Goal: Information Seeking & Learning: Learn about a topic

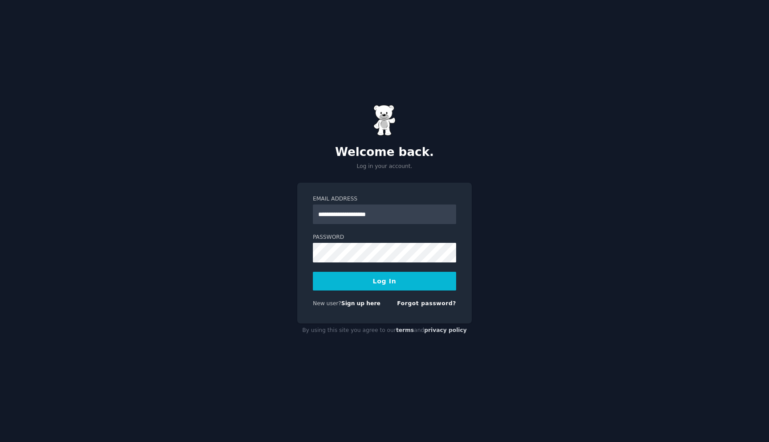
type input "**********"
click at [313, 272] on button "Log In" at bounding box center [384, 281] width 143 height 19
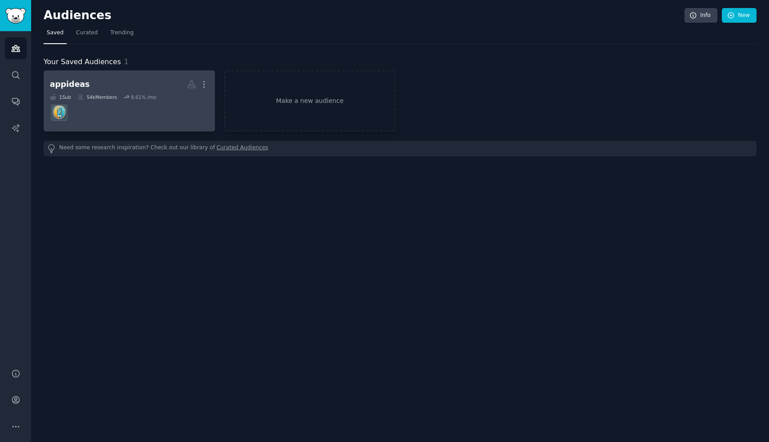
click at [142, 96] on div "8.61 % /mo" at bounding box center [143, 97] width 25 height 6
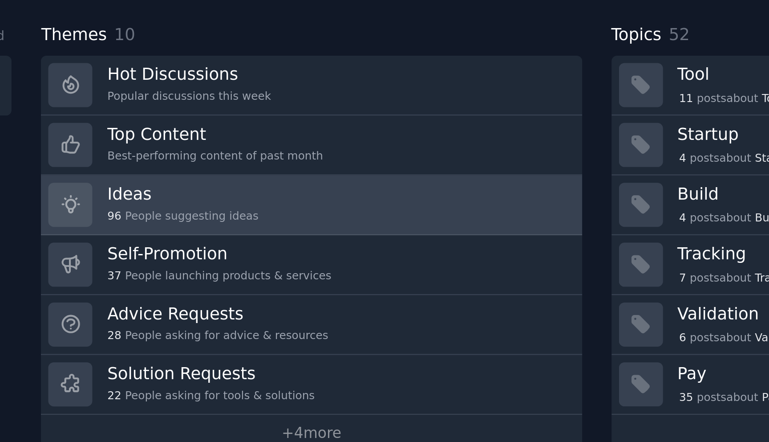
click at [459, 187] on link "Ideas 96 People suggesting ideas" at bounding box center [399, 190] width 229 height 25
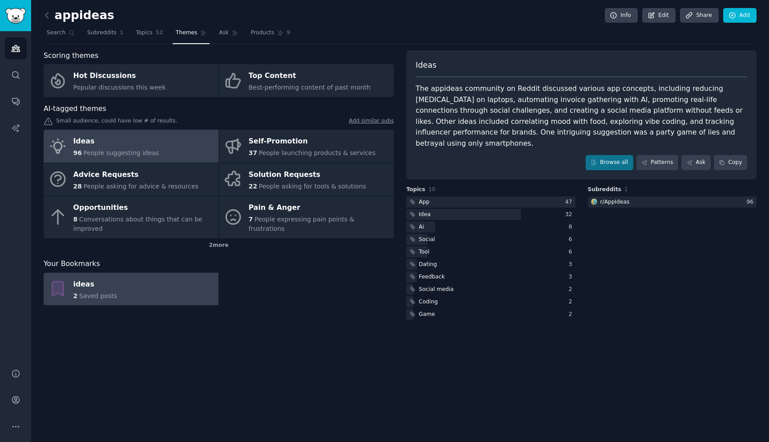
click at [138, 284] on link "ideas 2 Saved posts" at bounding box center [131, 288] width 175 height 33
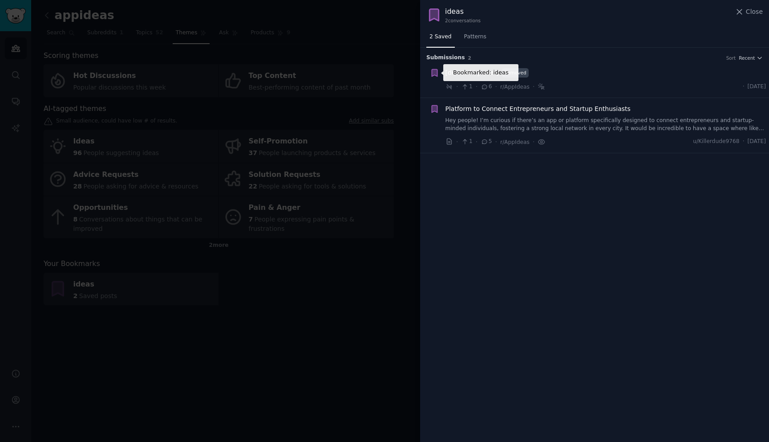
click at [434, 74] on icon "button" at bounding box center [434, 72] width 5 height 7
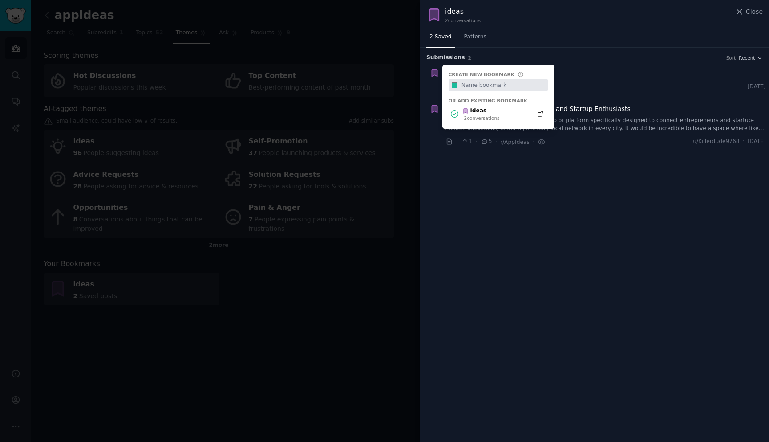
click at [434, 71] on div "Create new bookmark #1abc9c Or add existing bookmark ideas 2 conversation s" at bounding box center [434, 72] width 9 height 9
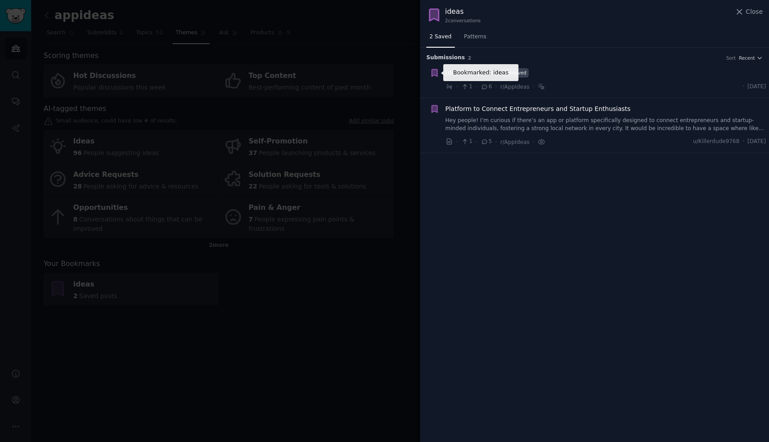
click at [434, 72] on icon "button" at bounding box center [434, 72] width 5 height 7
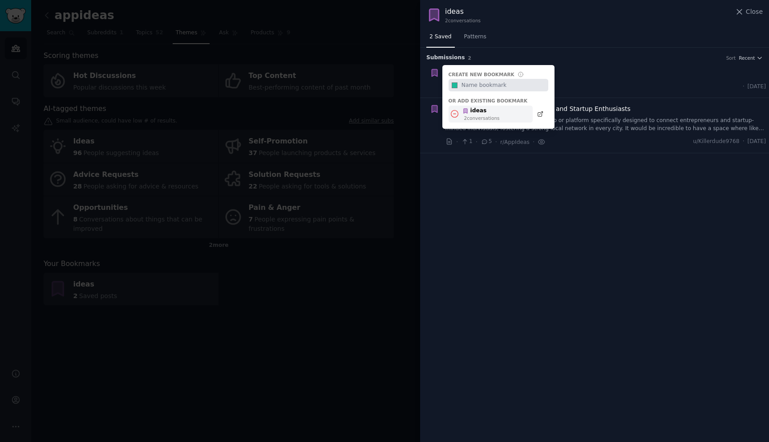
click at [457, 115] on icon at bounding box center [454, 113] width 9 height 9
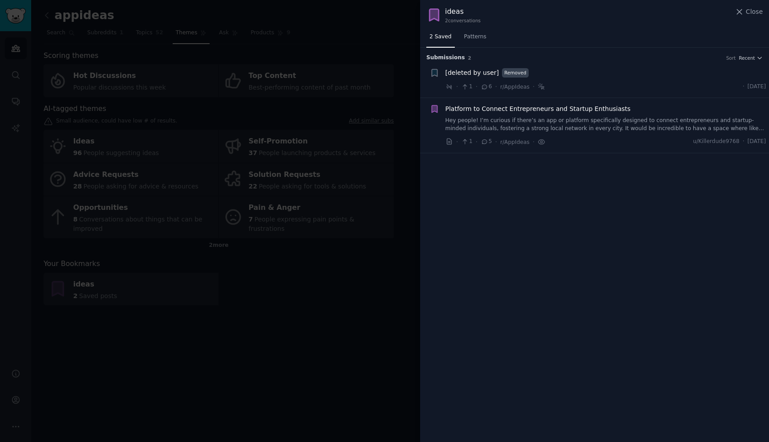
click at [470, 184] on div "Submission s 2 Sort Recent Bookmarked: ideas + [deleted by user] Removed · 1 · …" at bounding box center [594, 245] width 349 height 394
click at [430, 105] on icon "button" at bounding box center [434, 108] width 9 height 9
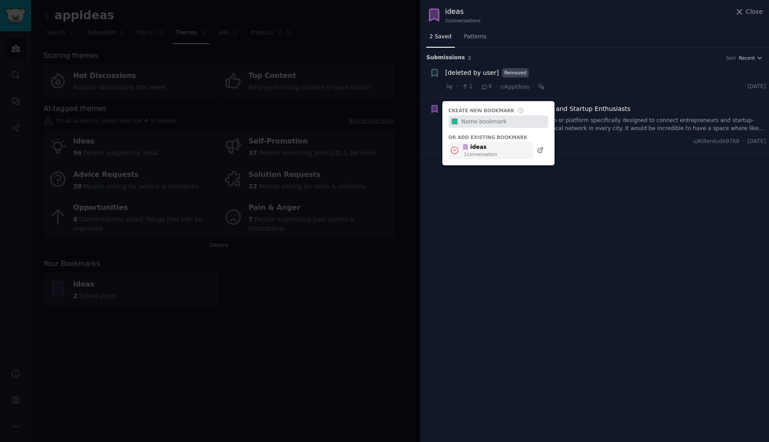
click at [457, 150] on icon at bounding box center [454, 150] width 9 height 9
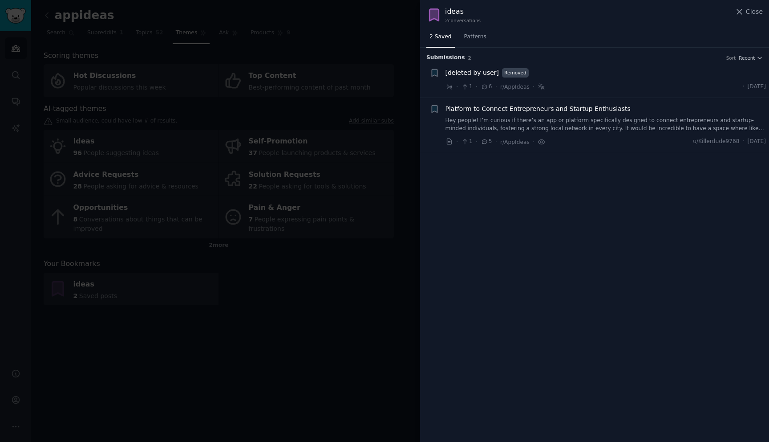
click at [392, 259] on div at bounding box center [384, 221] width 769 height 442
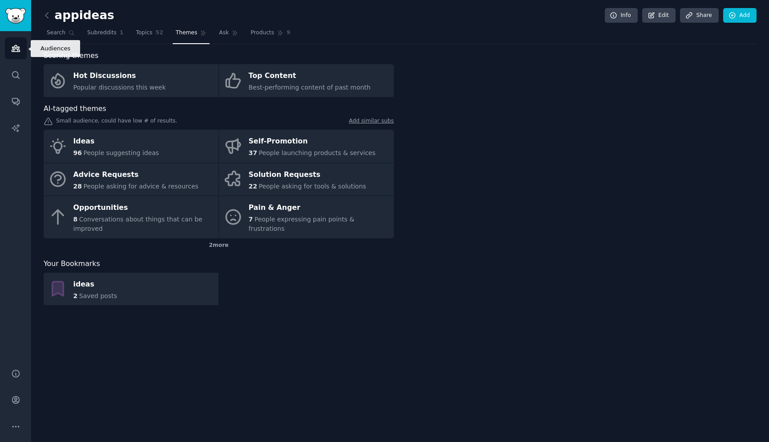
click at [19, 53] on icon "Sidebar" at bounding box center [15, 48] width 9 height 9
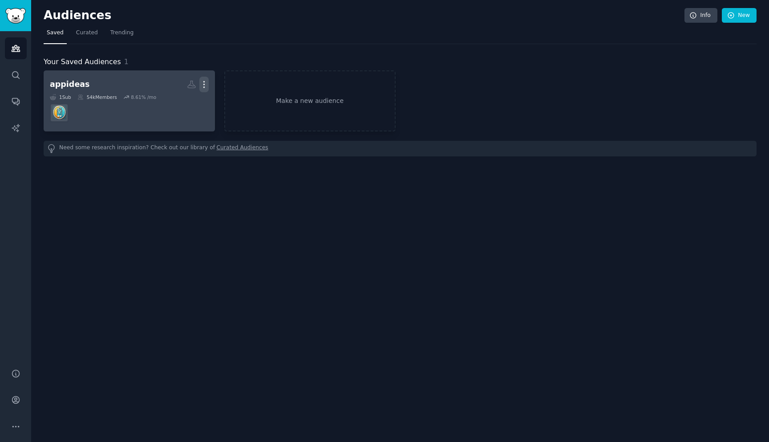
click at [205, 85] on icon "button" at bounding box center [203, 84] width 9 height 9
click at [186, 101] on p "Delete" at bounding box center [180, 102] width 20 height 9
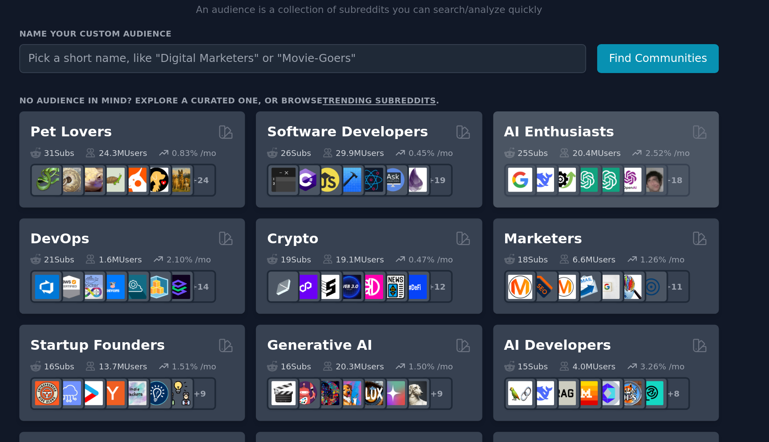
click at [514, 186] on h2 "AI Enthusiasts" at bounding box center [508, 182] width 63 height 11
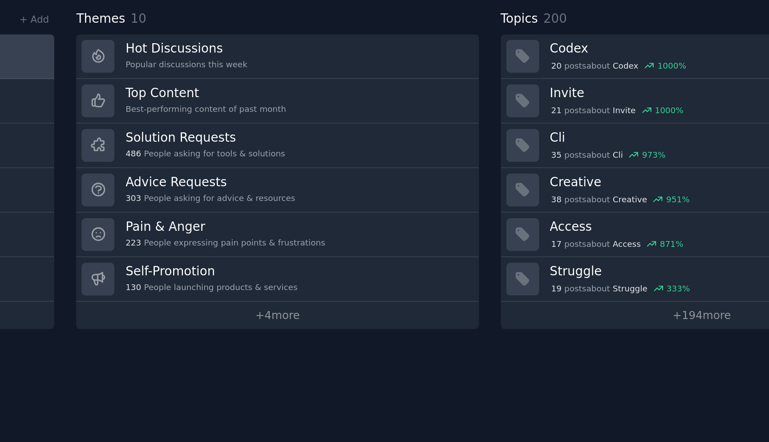
click at [454, 239] on link "Pain & Anger 223 People expressing pain points & frustrations" at bounding box center [399, 240] width 229 height 25
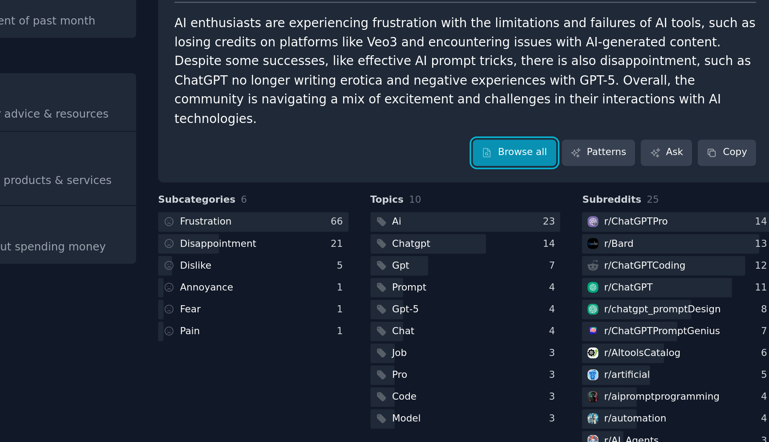
click at [617, 155] on link "Browse all" at bounding box center [610, 162] width 48 height 15
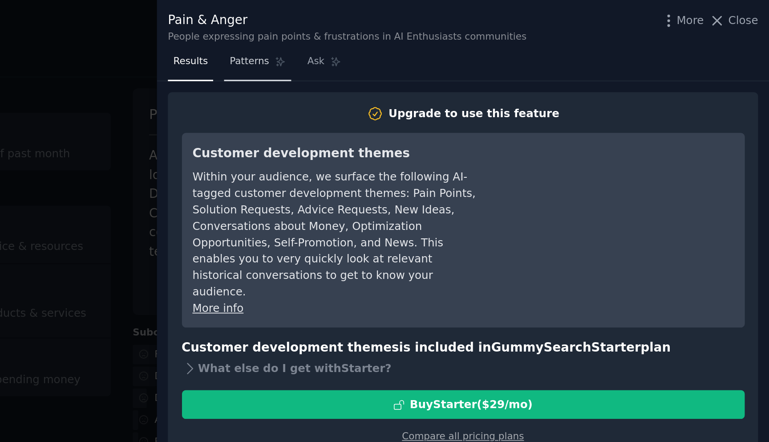
click at [478, 40] on link "Patterns" at bounding box center [477, 37] width 38 height 18
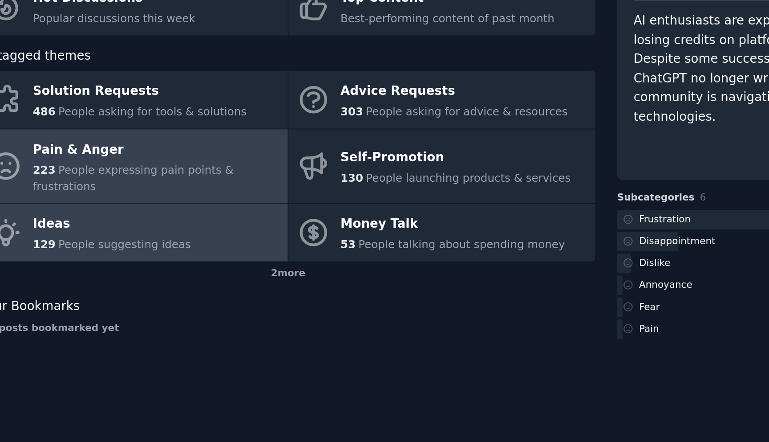
click at [192, 199] on link "Ideas 129 People suggesting ideas" at bounding box center [131, 209] width 175 height 33
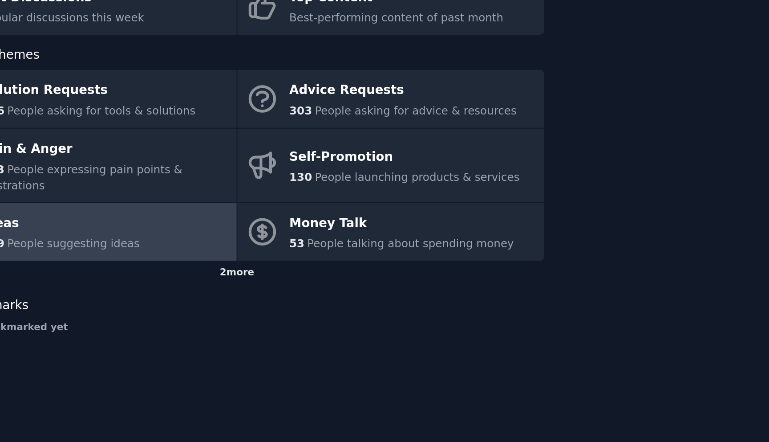
click at [213, 226] on div "2 more" at bounding box center [219, 233] width 350 height 14
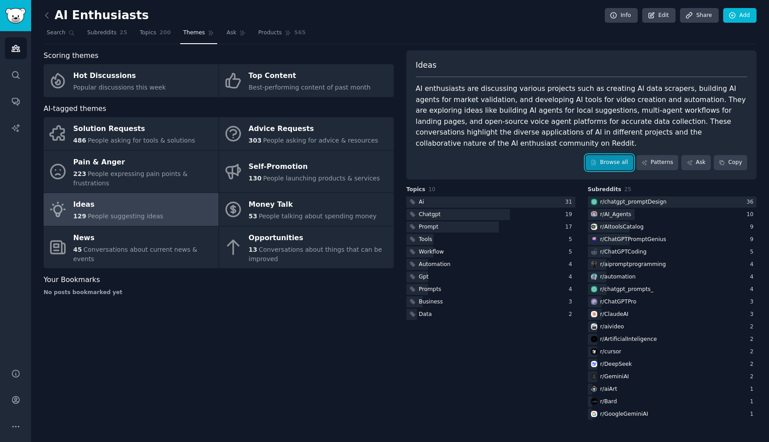
click at [624, 162] on link "Browse all" at bounding box center [610, 162] width 48 height 15
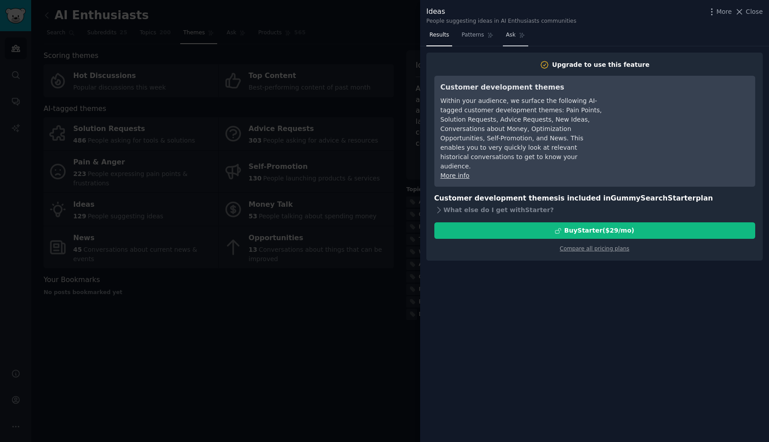
click at [519, 41] on link "Ask" at bounding box center [515, 37] width 25 height 18
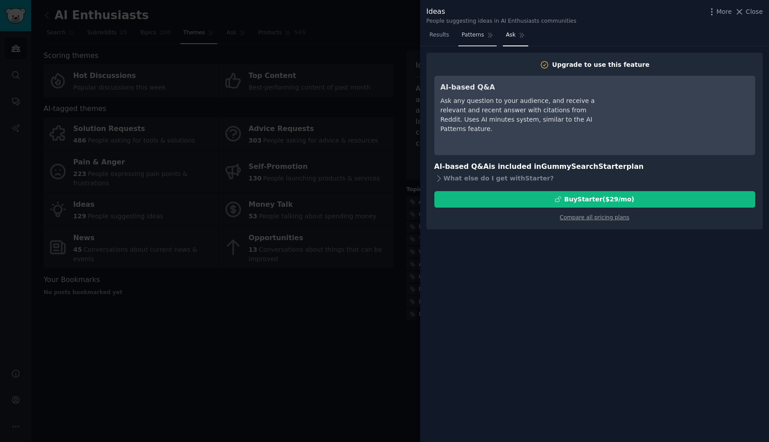
click at [478, 38] on span "Patterns" at bounding box center [473, 35] width 22 height 8
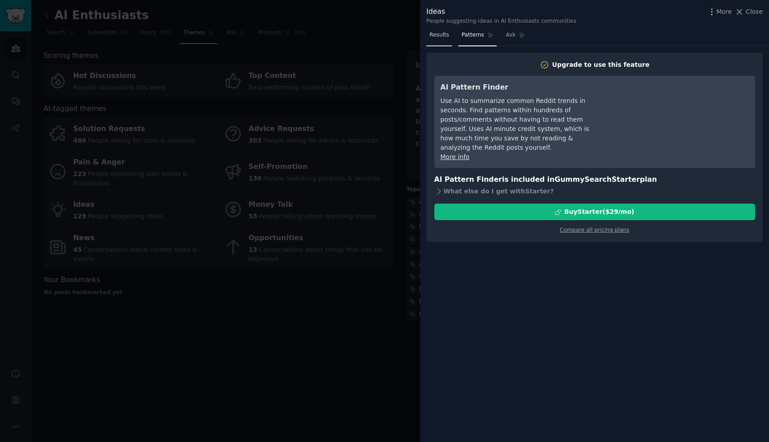
click at [443, 36] on span "Results" at bounding box center [440, 35] width 20 height 8
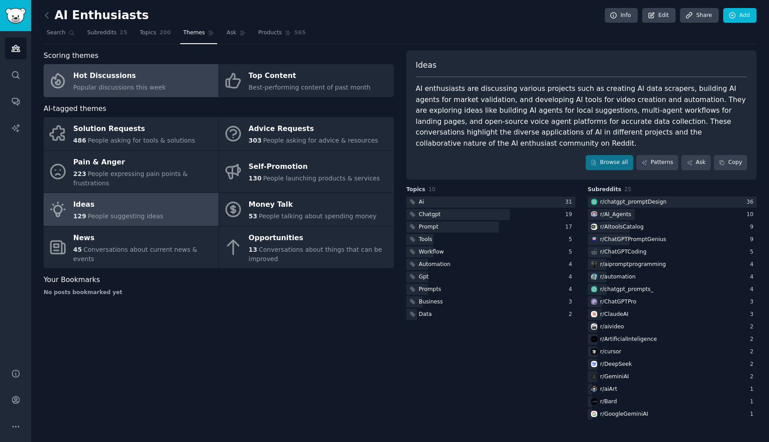
click at [173, 81] on link "Hot Discussions Popular discussions this week" at bounding box center [131, 80] width 175 height 33
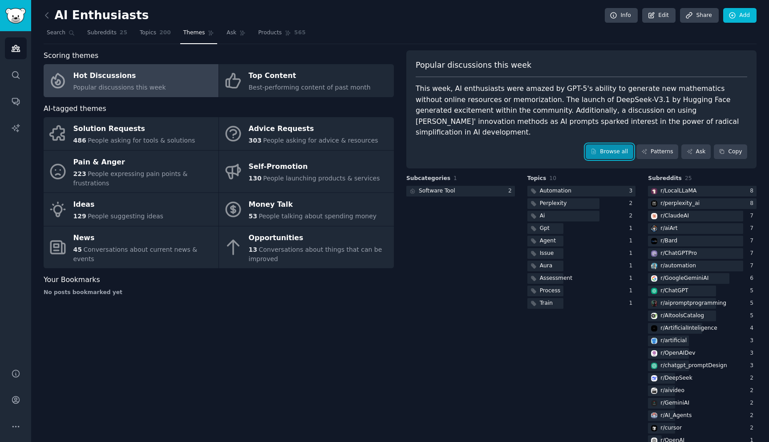
click at [608, 144] on link "Browse all" at bounding box center [610, 151] width 48 height 15
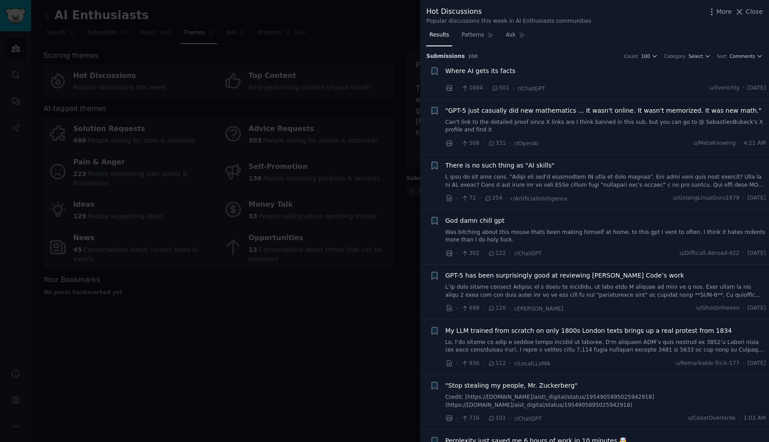
click at [535, 77] on div "Where AI gets its facts" at bounding box center [606, 72] width 321 height 12
click at [504, 70] on span "Where AI gets its facts" at bounding box center [481, 70] width 70 height 9
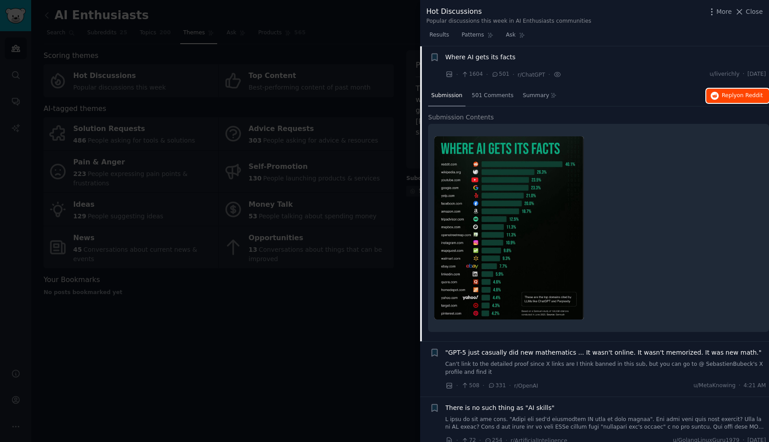
click at [737, 96] on span "on Reddit" at bounding box center [750, 95] width 26 height 6
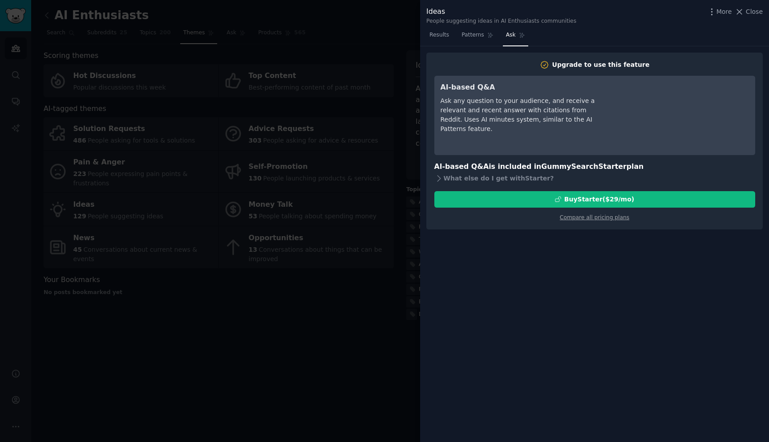
click at [20, 28] on div at bounding box center [384, 221] width 769 height 442
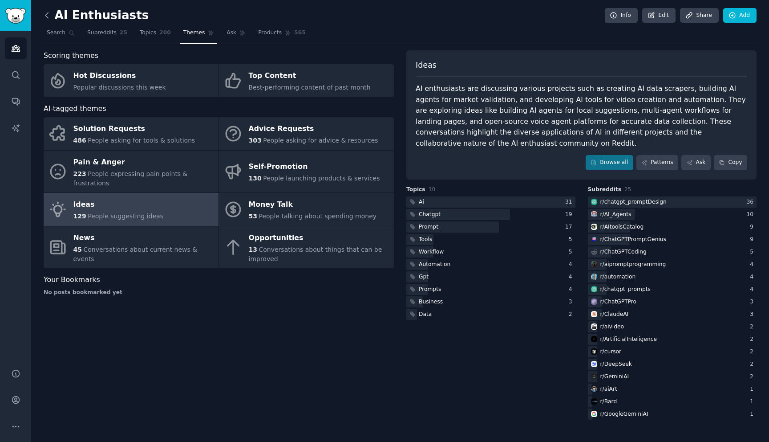
click at [45, 15] on icon at bounding box center [46, 15] width 9 height 9
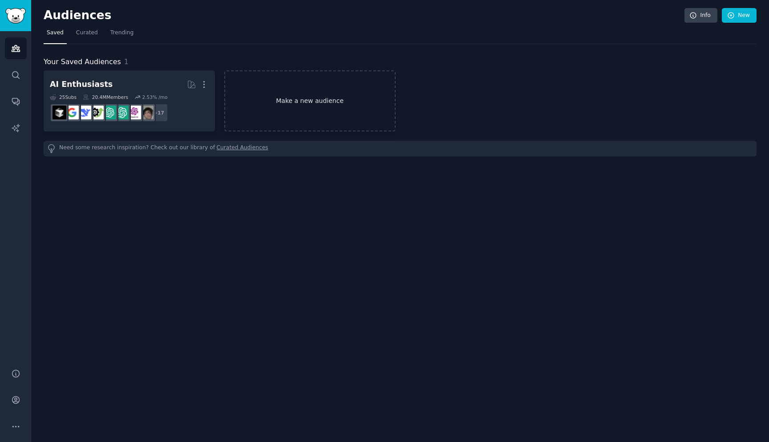
click at [251, 105] on link "Make a new audience" at bounding box center [309, 100] width 171 height 61
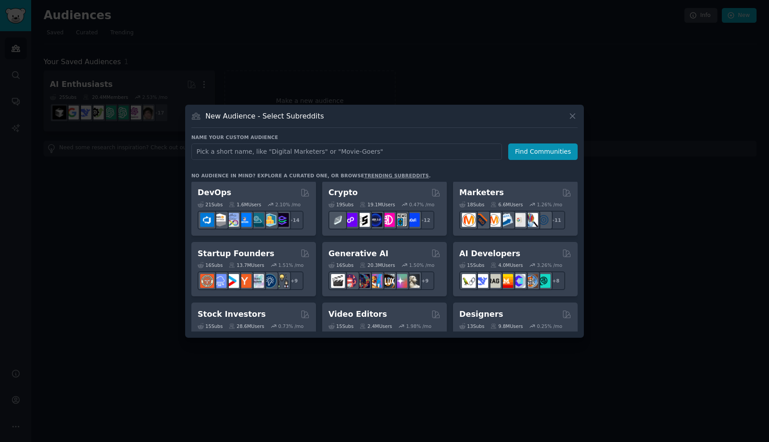
scroll to position [62, 0]
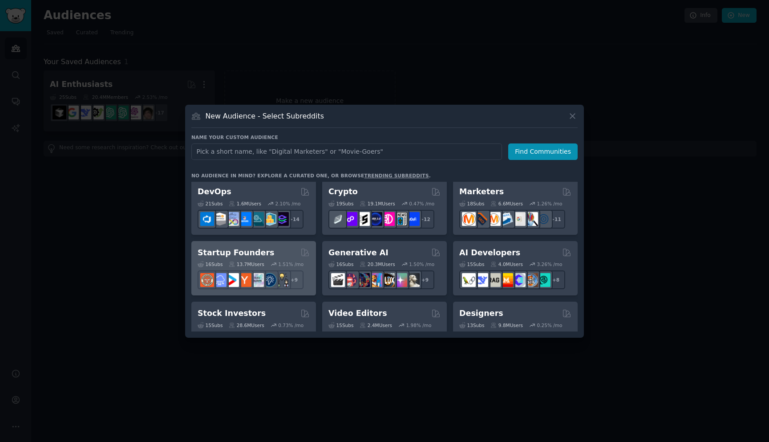
click at [274, 255] on div "Startup Founders" at bounding box center [254, 252] width 112 height 11
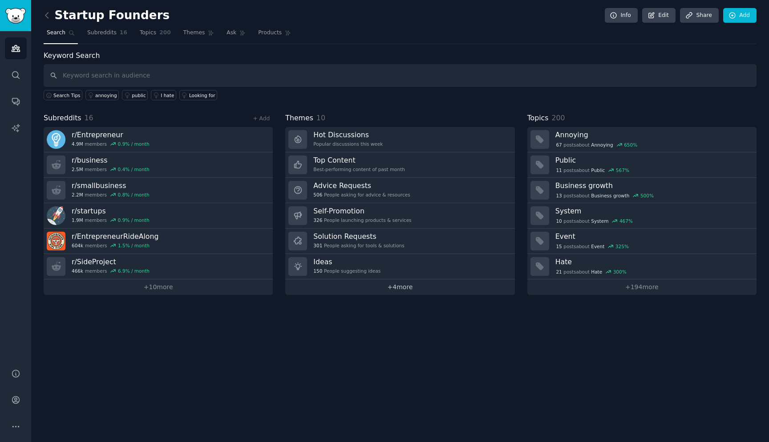
click at [402, 288] on link "+ 4 more" at bounding box center [399, 287] width 229 height 16
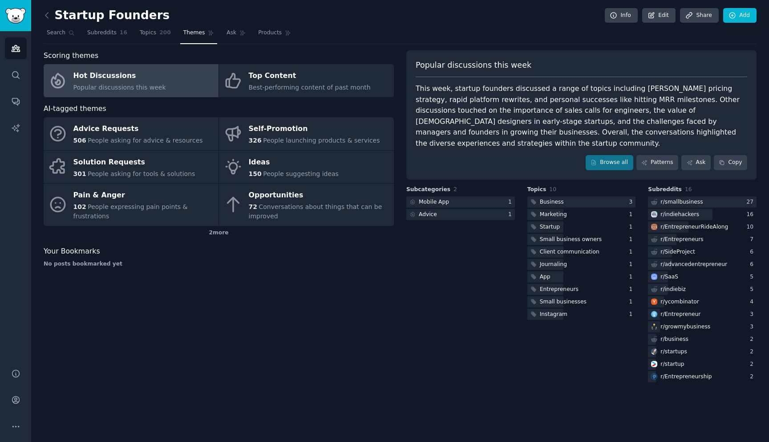
click at [176, 80] on link "Hot Discussions Popular discussions this week" at bounding box center [131, 80] width 175 height 33
click at [619, 155] on link "Browse all" at bounding box center [610, 162] width 48 height 15
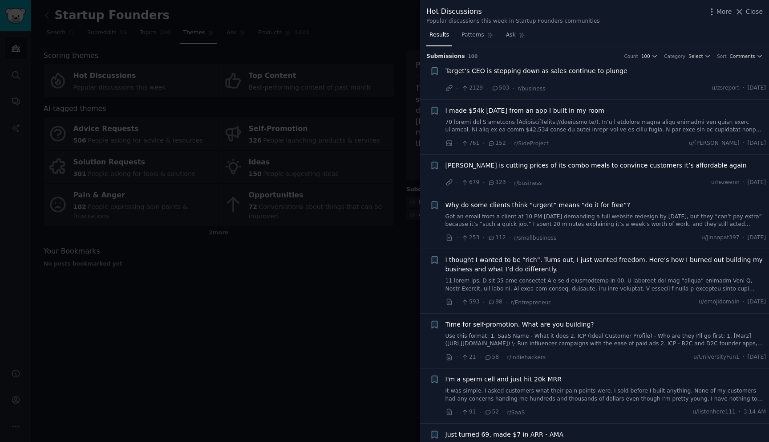
click at [522, 112] on span "I made $54k [DATE] from an app I built in my room" at bounding box center [525, 110] width 159 height 9
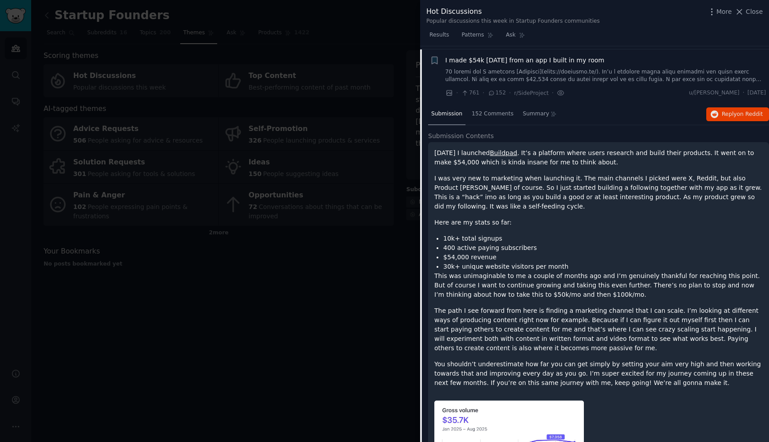
scroll to position [53, 0]
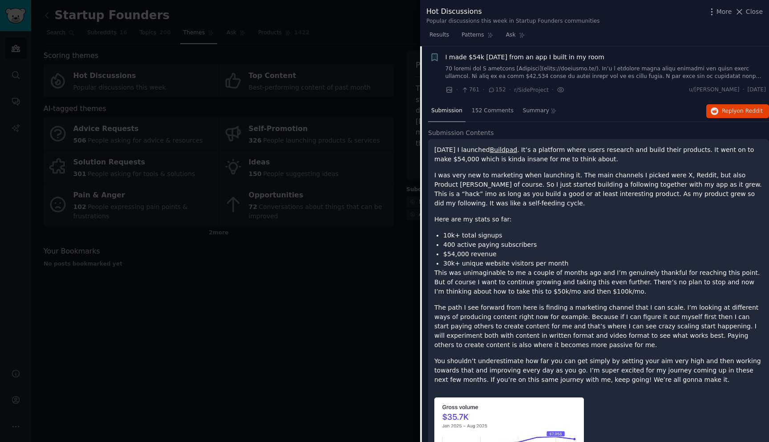
click at [516, 153] on link "Buildpad" at bounding box center [504, 149] width 28 height 7
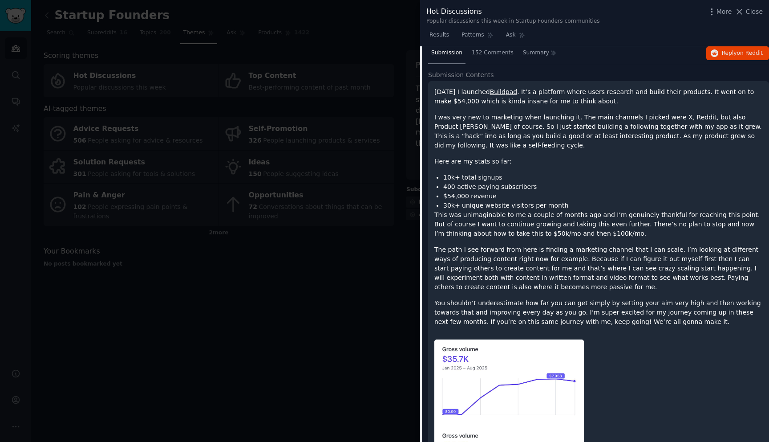
scroll to position [0, 0]
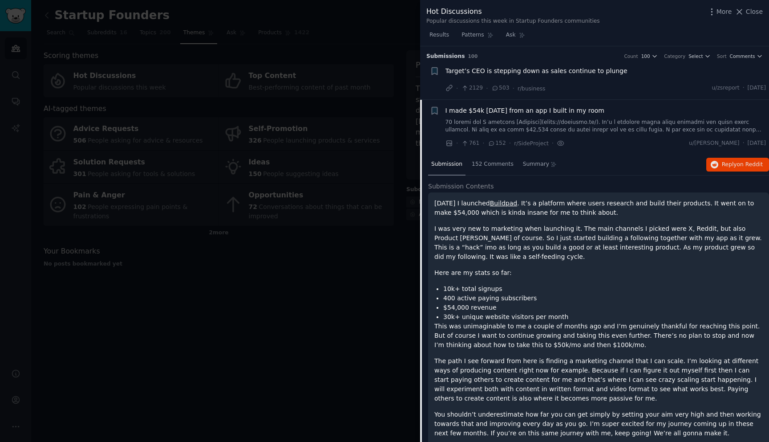
click at [515, 202] on link "Buildpad" at bounding box center [504, 202] width 28 height 7
click at [477, 106] on span "I made $54k [DATE] from an app I built in my room" at bounding box center [525, 110] width 159 height 9
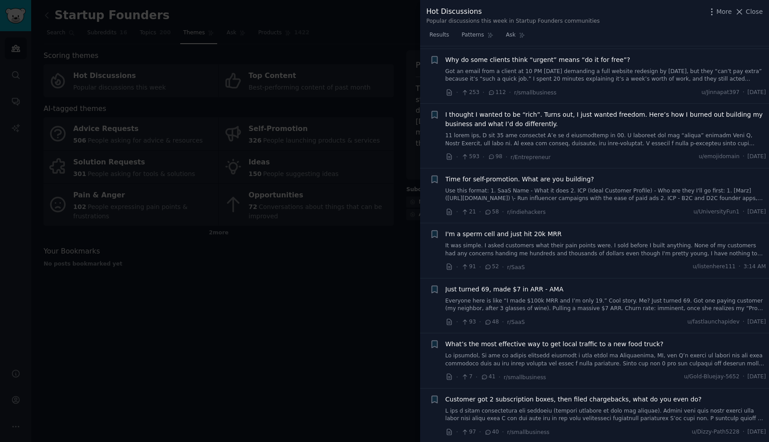
scroll to position [147, 0]
click at [515, 195] on link "Use this format: 1. SaaS Name - What it does 2. ICP (Ideal Customer Profile) - …" at bounding box center [606, 193] width 321 height 16
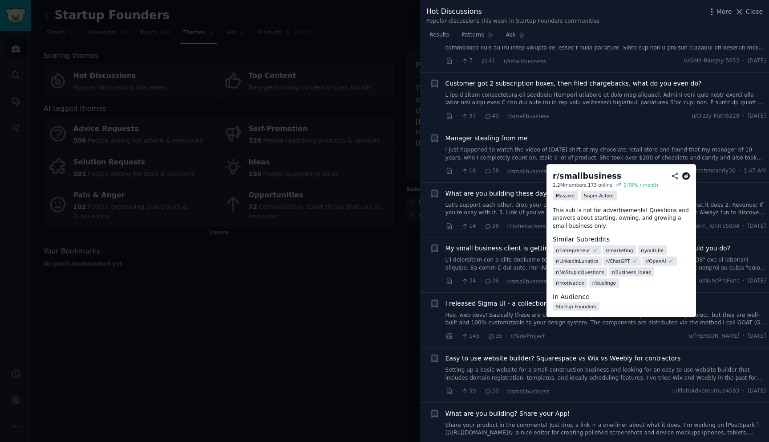
scroll to position [634, 0]
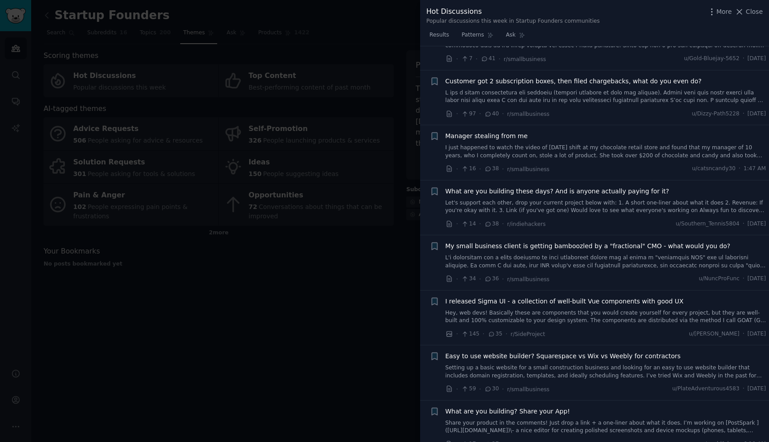
click at [543, 210] on link "Let's support each other, drop your current project below with: 1. A short one-…" at bounding box center [606, 207] width 321 height 16
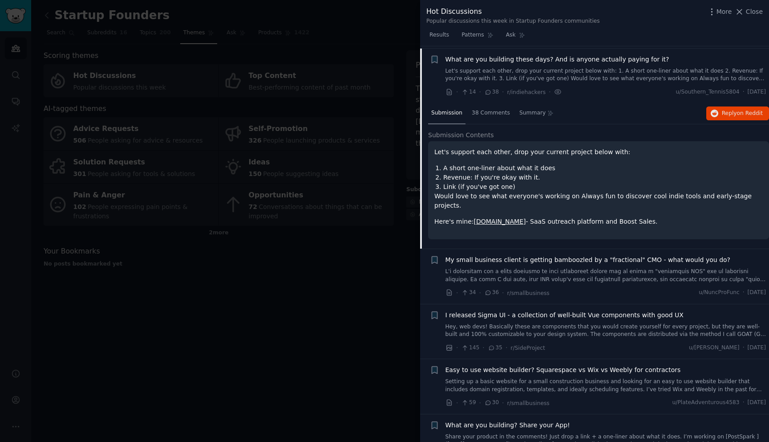
scroll to position [597, 0]
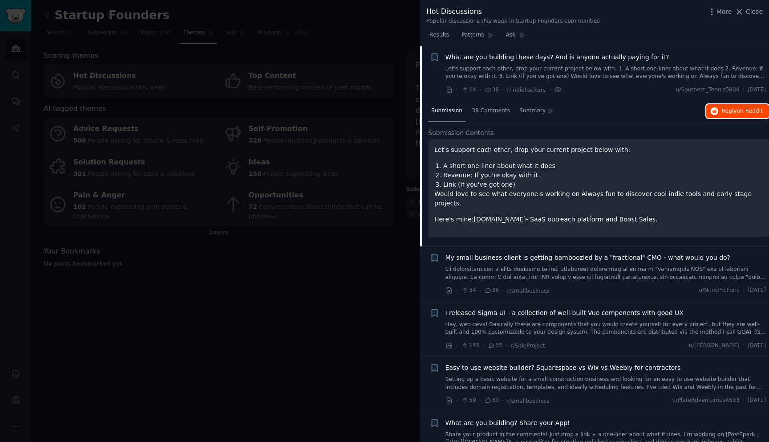
click at [759, 112] on span "on Reddit" at bounding box center [750, 111] width 26 height 6
